Goal: Information Seeking & Learning: Learn about a topic

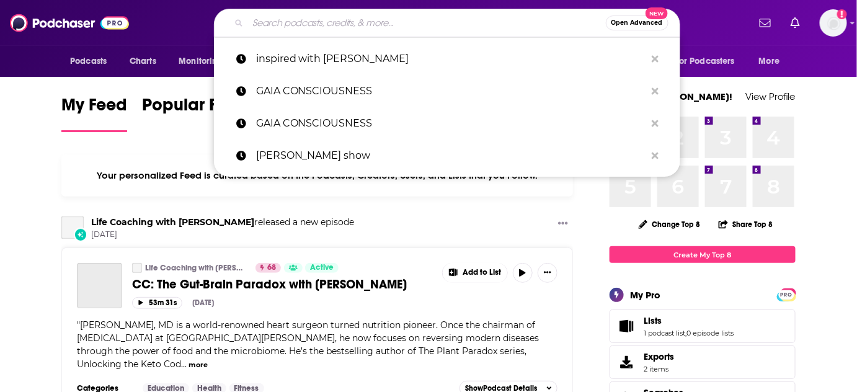
click at [404, 24] on input "Search podcasts, credits, & more..." at bounding box center [427, 23] width 358 height 20
paste input "Manifestation Babe"
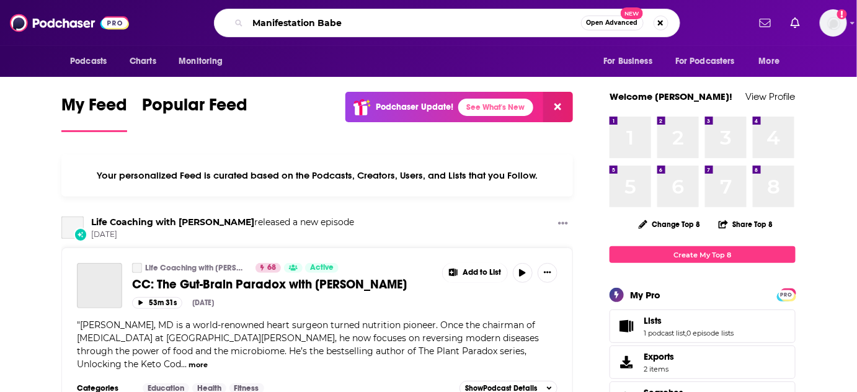
type input "Manifestation Babe"
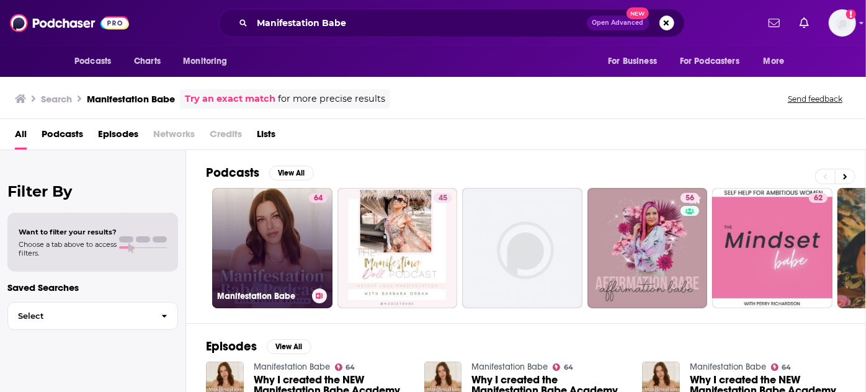
click at [268, 299] on h3 "Manifestation Babe" at bounding box center [262, 296] width 90 height 11
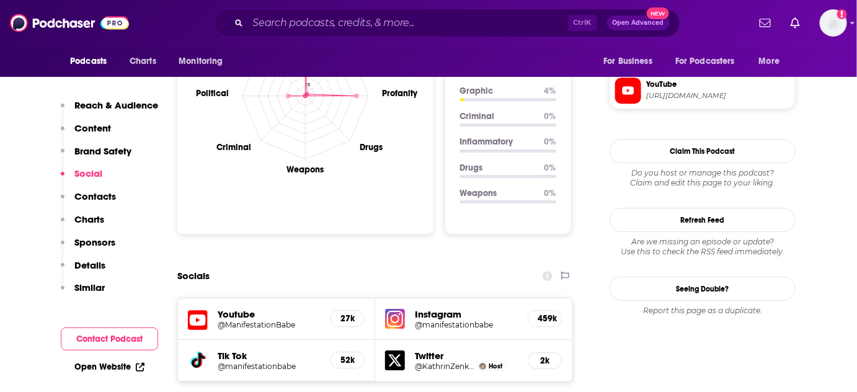
scroll to position [1521, 0]
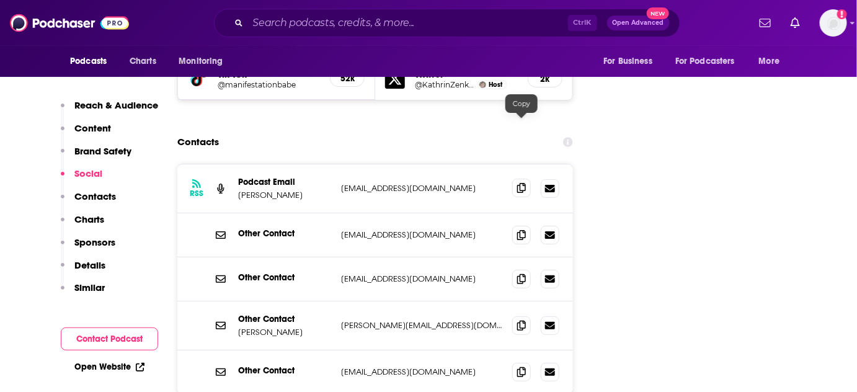
click at [527, 179] on span at bounding box center [521, 188] width 19 height 19
